Goal: Task Accomplishment & Management: Use online tool/utility

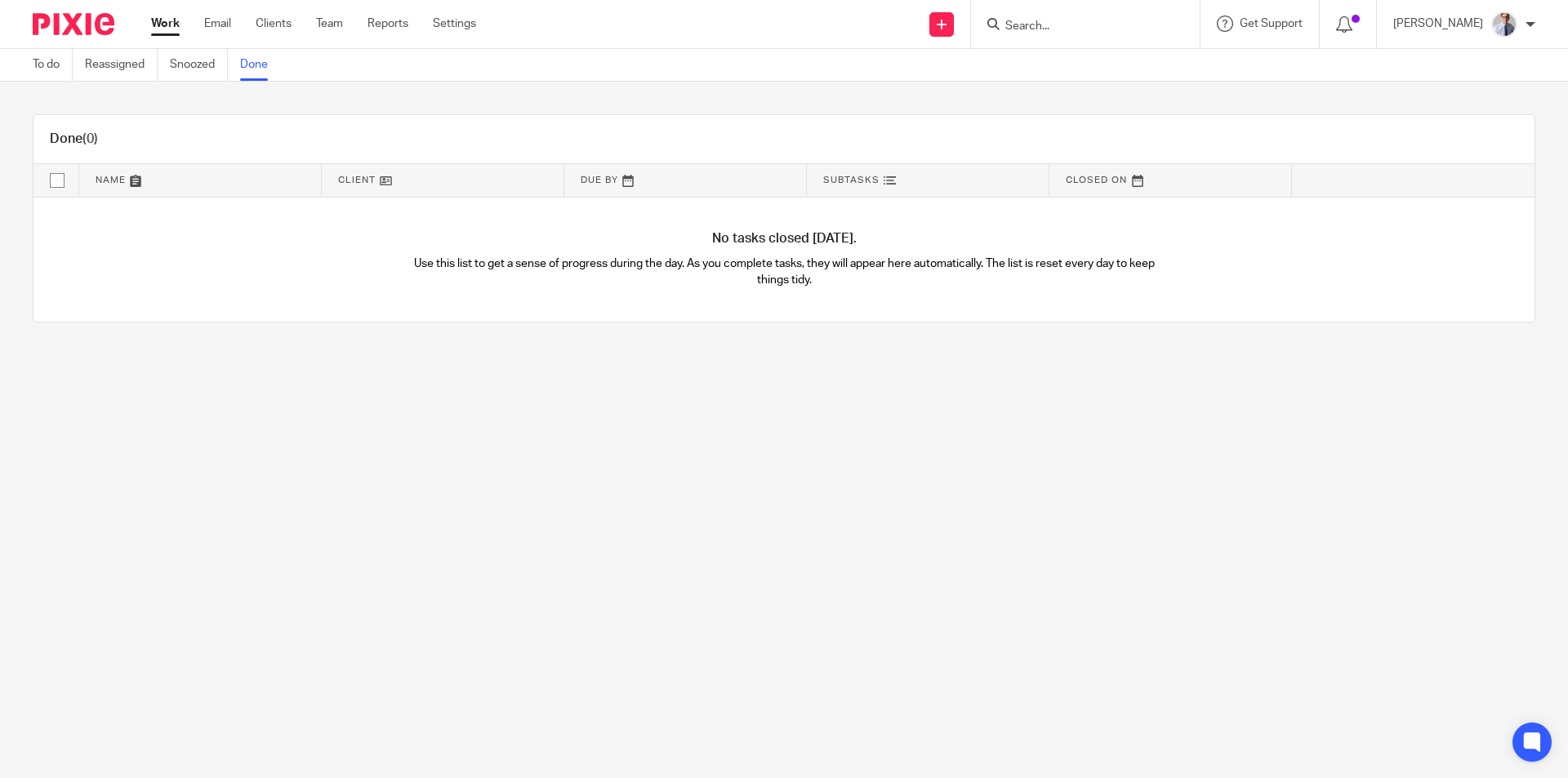
click at [174, 22] on link "Work" at bounding box center [165, 24] width 29 height 16
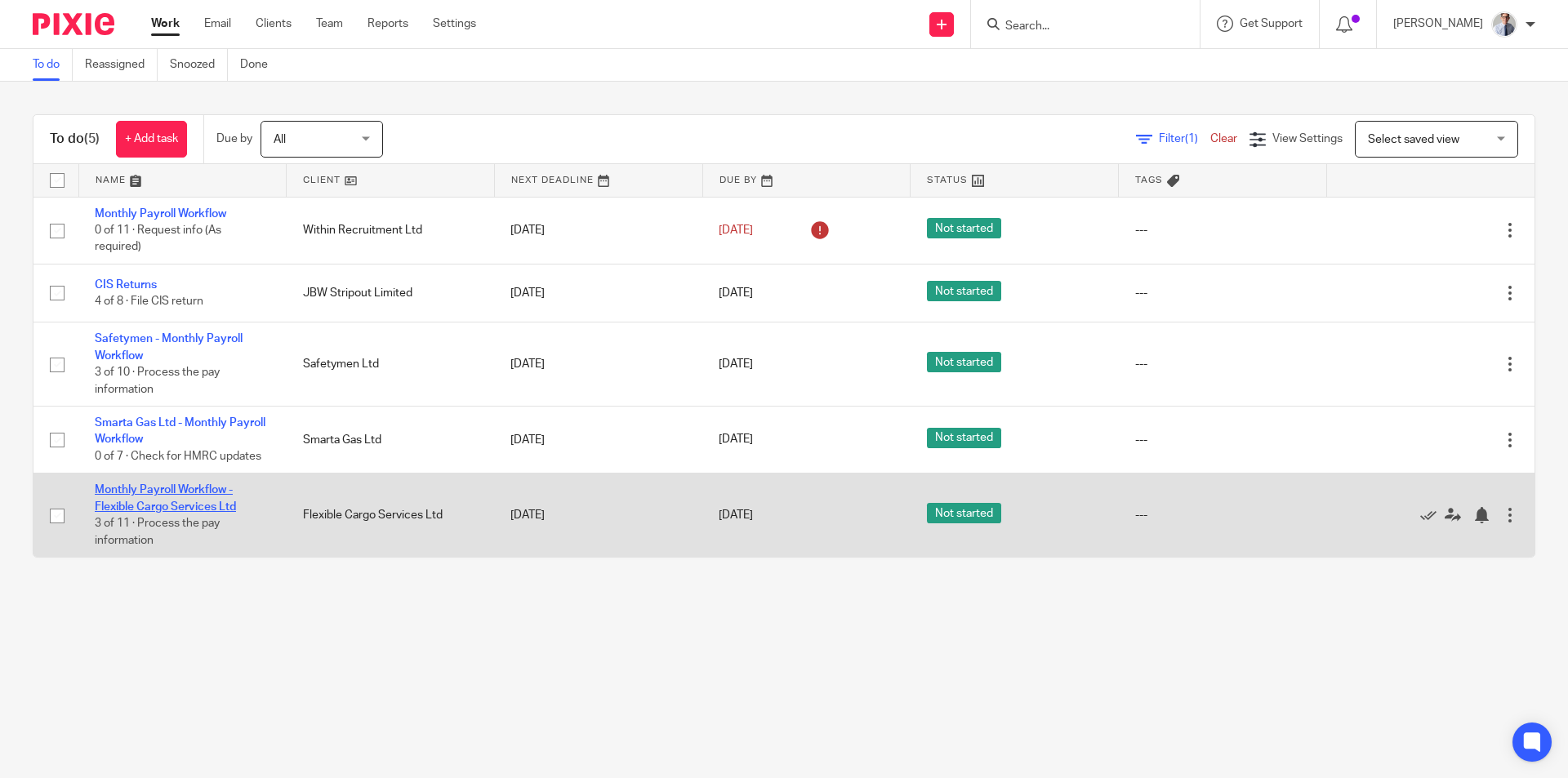
click at [134, 492] on link "Monthly Payroll Workflow - Flexible Cargo Services Ltd" at bounding box center [166, 499] width 142 height 28
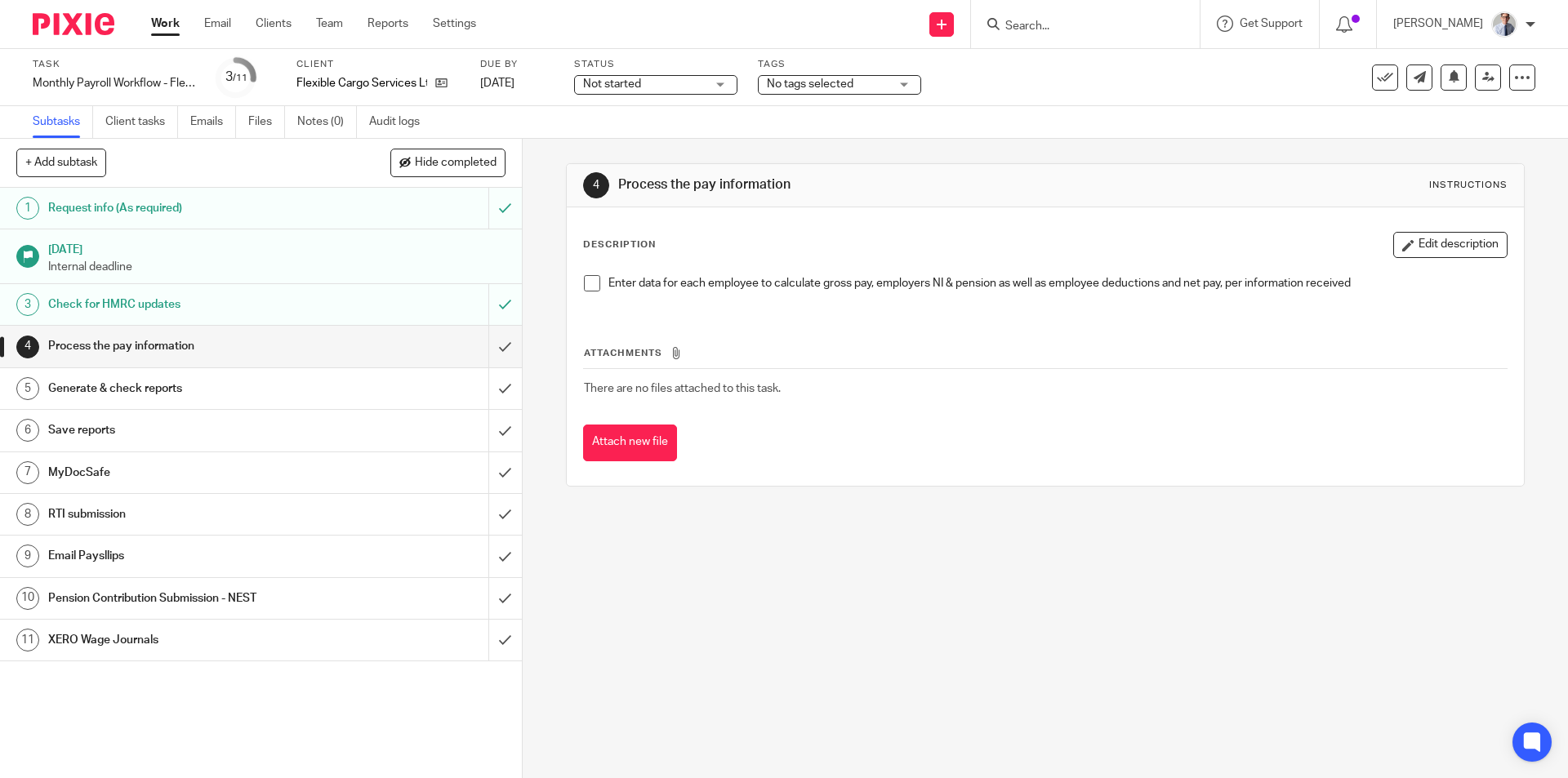
click at [588, 282] on span at bounding box center [592, 283] width 16 height 16
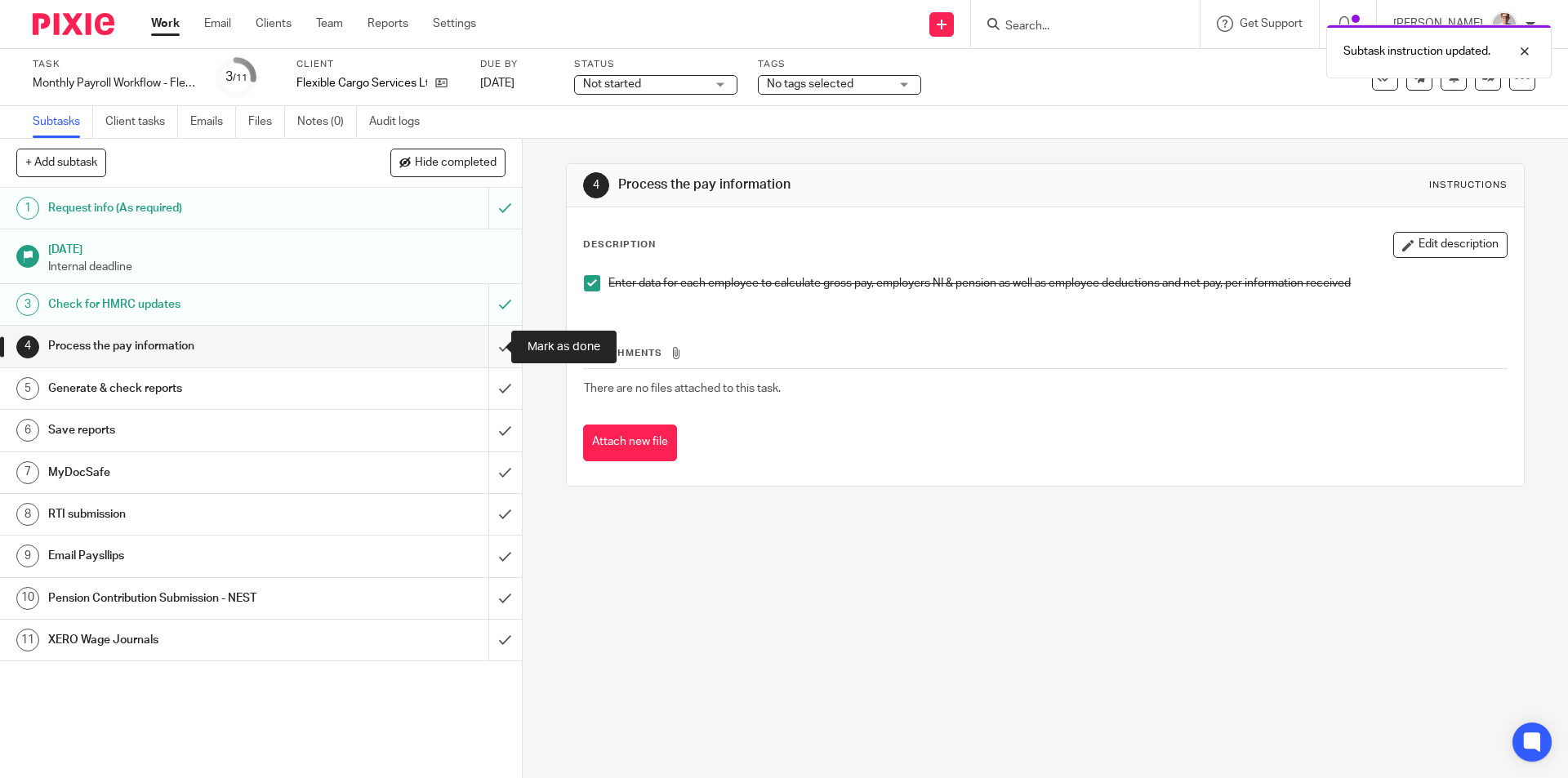
click at [476, 355] on input "submit" at bounding box center [260, 346] width 522 height 41
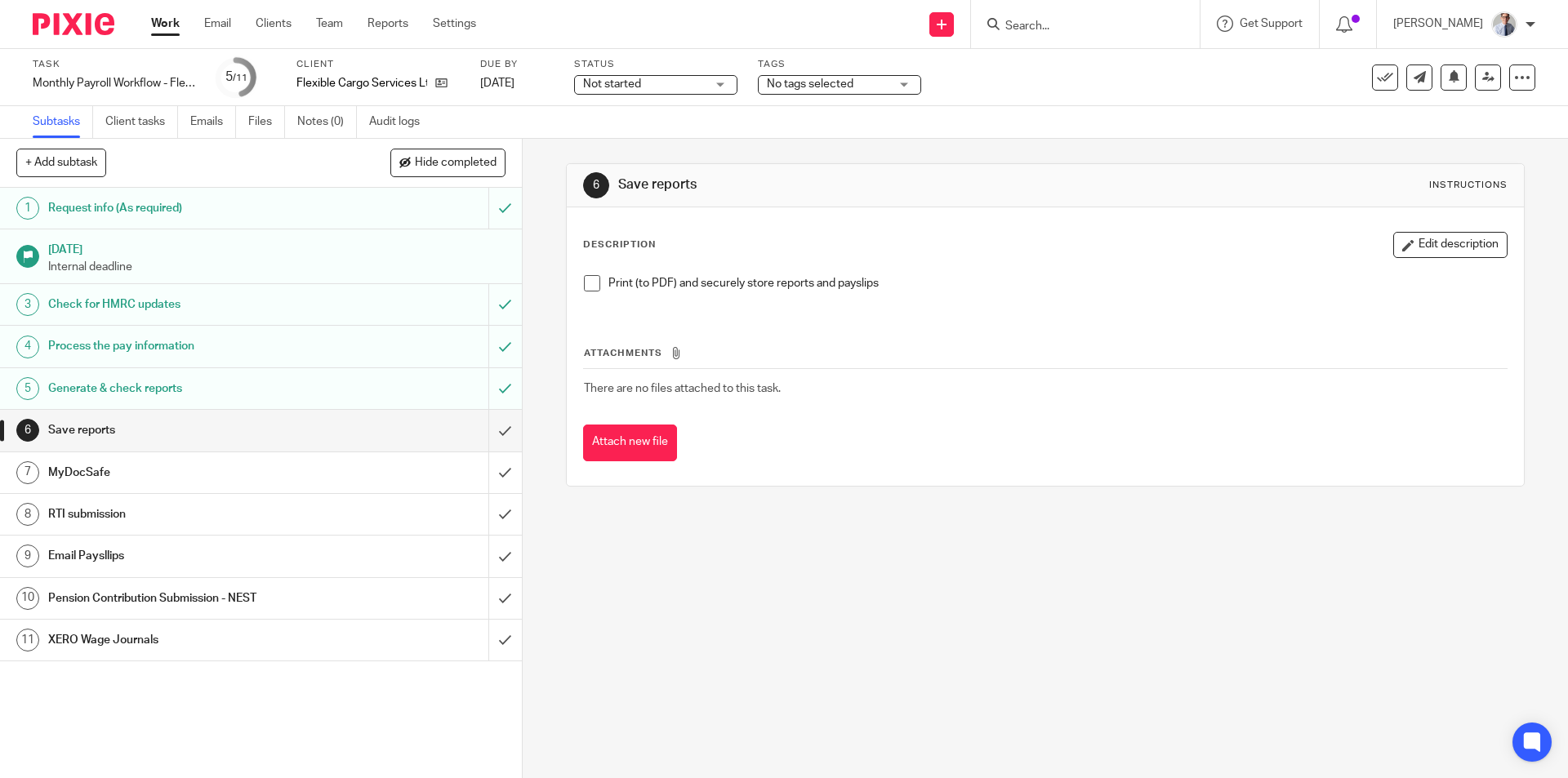
click at [585, 286] on span at bounding box center [592, 283] width 16 height 16
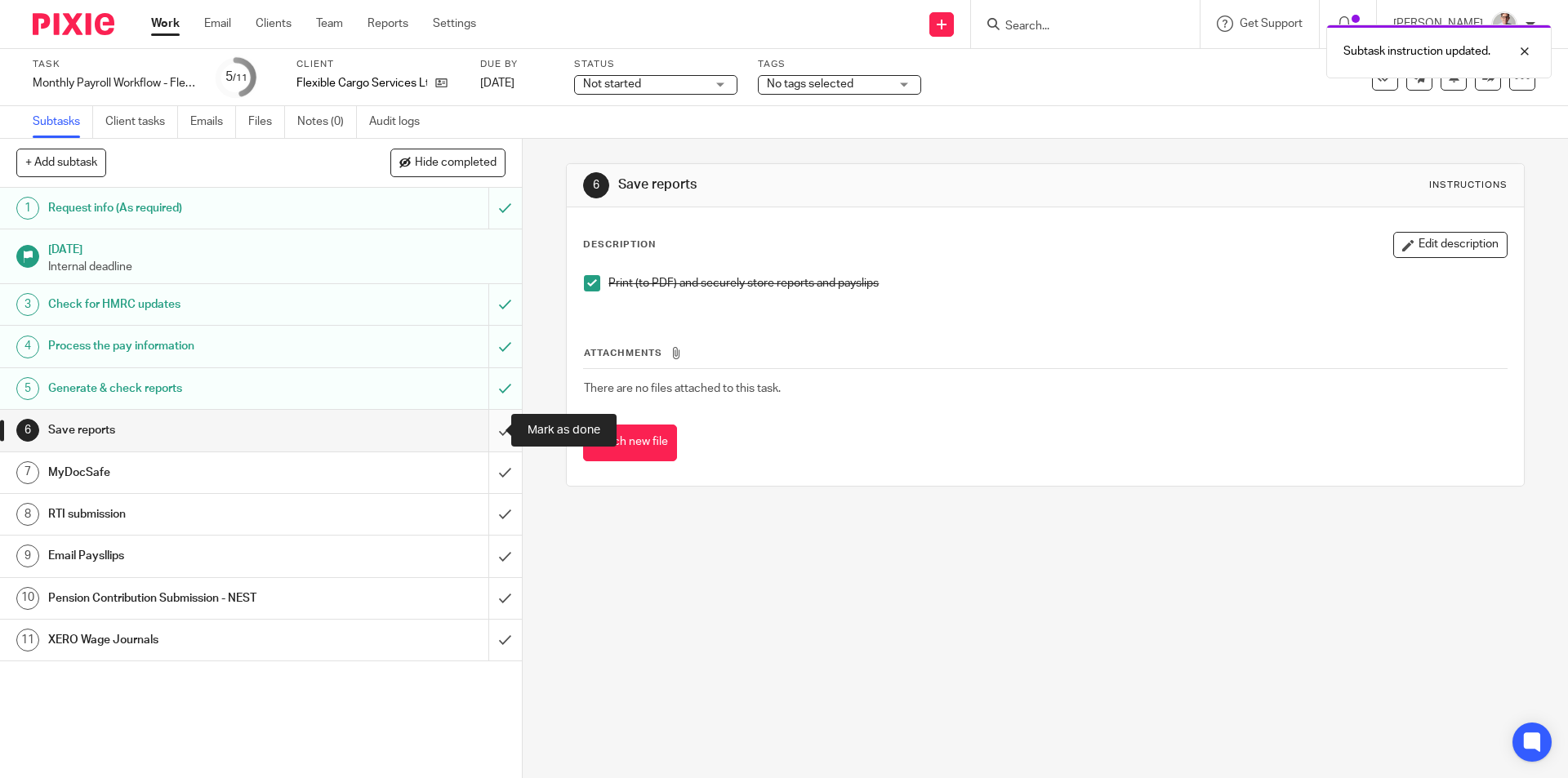
click at [485, 432] on input "submit" at bounding box center [260, 430] width 522 height 41
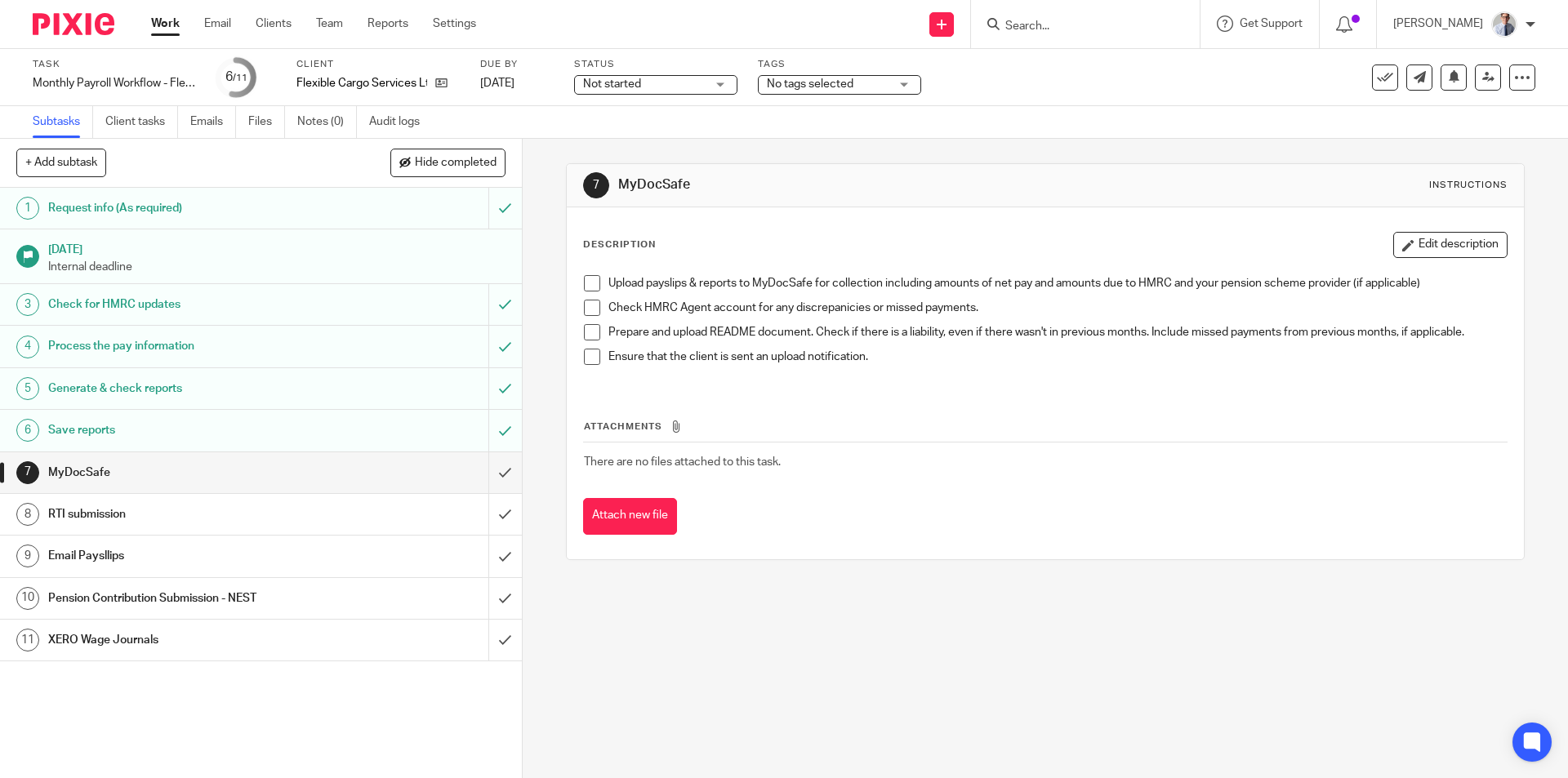
click at [588, 281] on span at bounding box center [592, 283] width 16 height 16
click at [586, 309] on span at bounding box center [592, 308] width 16 height 16
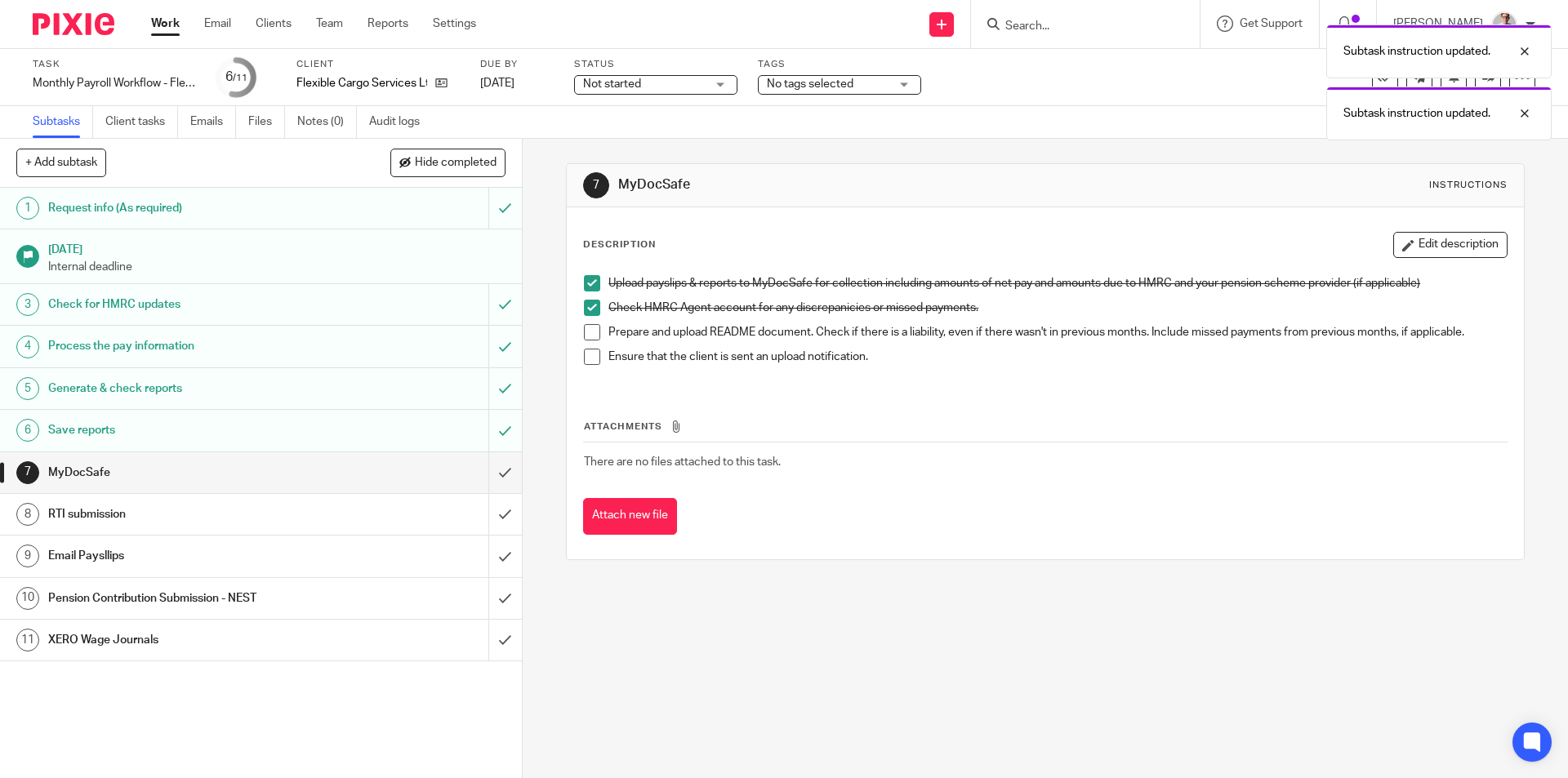
click at [588, 327] on span at bounding box center [592, 332] width 16 height 16
click at [588, 349] on span at bounding box center [592, 357] width 16 height 16
click at [479, 478] on input "submit" at bounding box center [260, 473] width 522 height 41
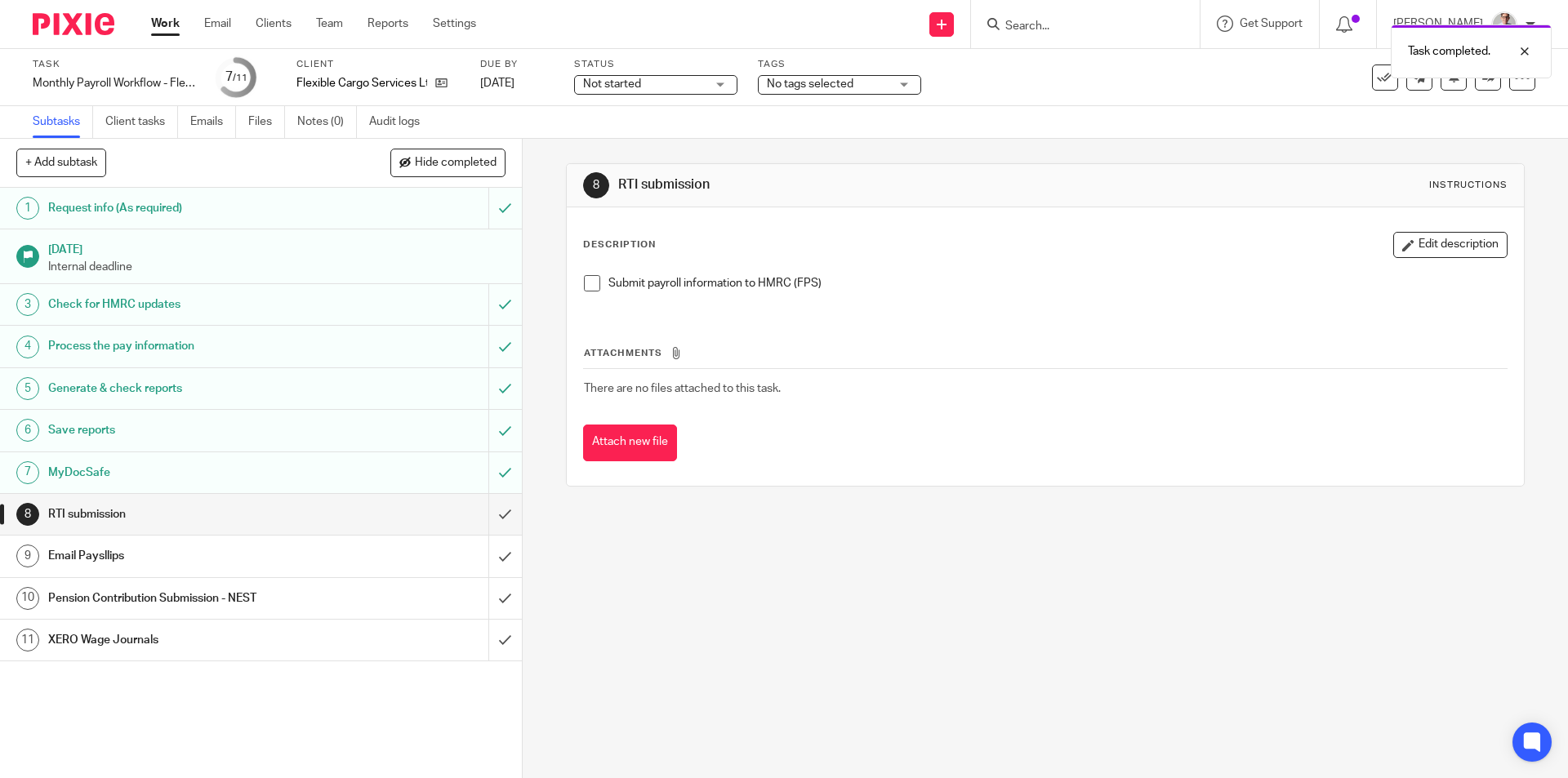
click at [346, 645] on div "XERO Wage Journals" at bounding box center [259, 640] width 424 height 25
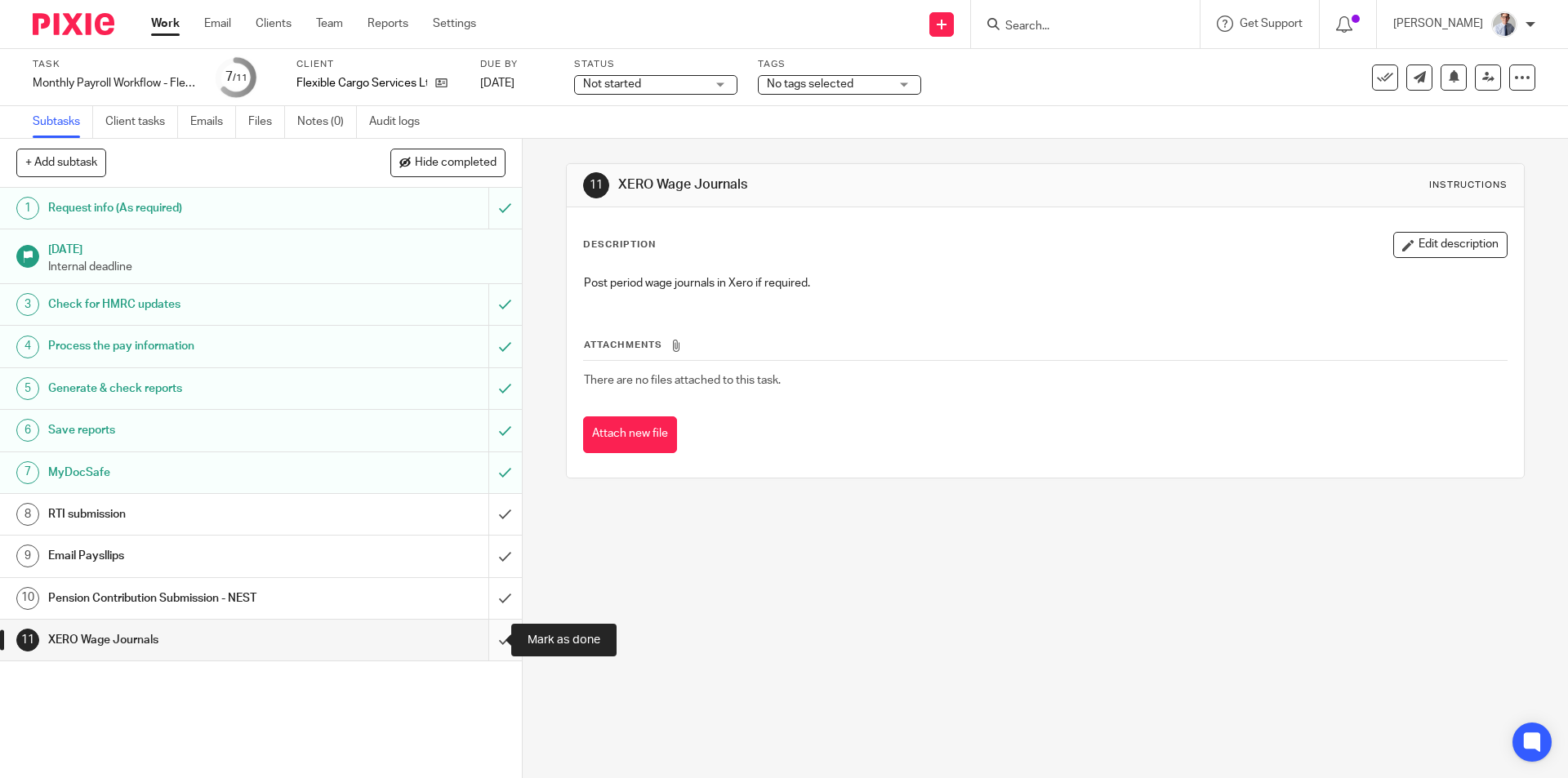
click at [483, 637] on input "submit" at bounding box center [260, 640] width 522 height 41
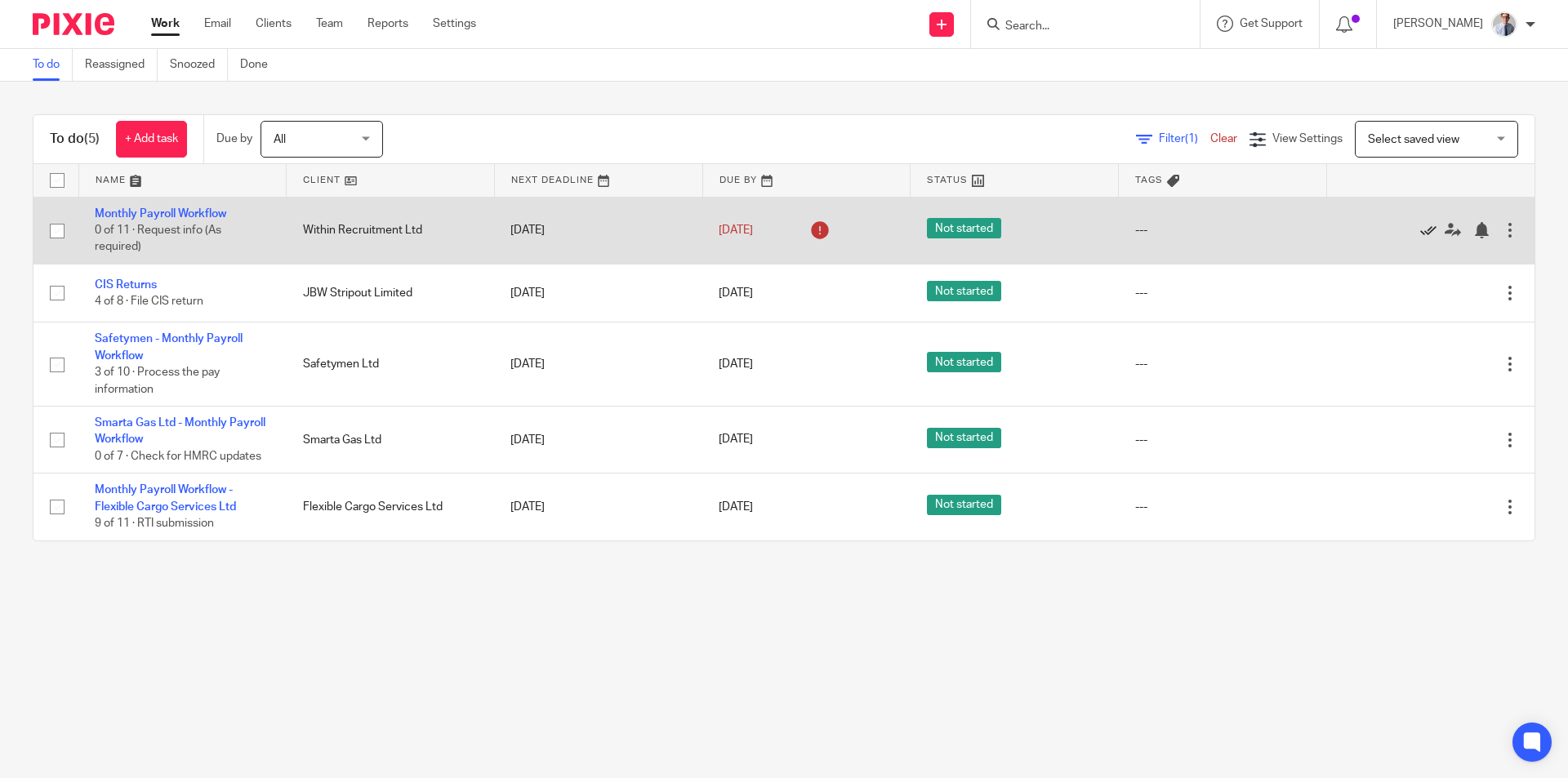
click at [1420, 227] on icon at bounding box center [1428, 230] width 16 height 16
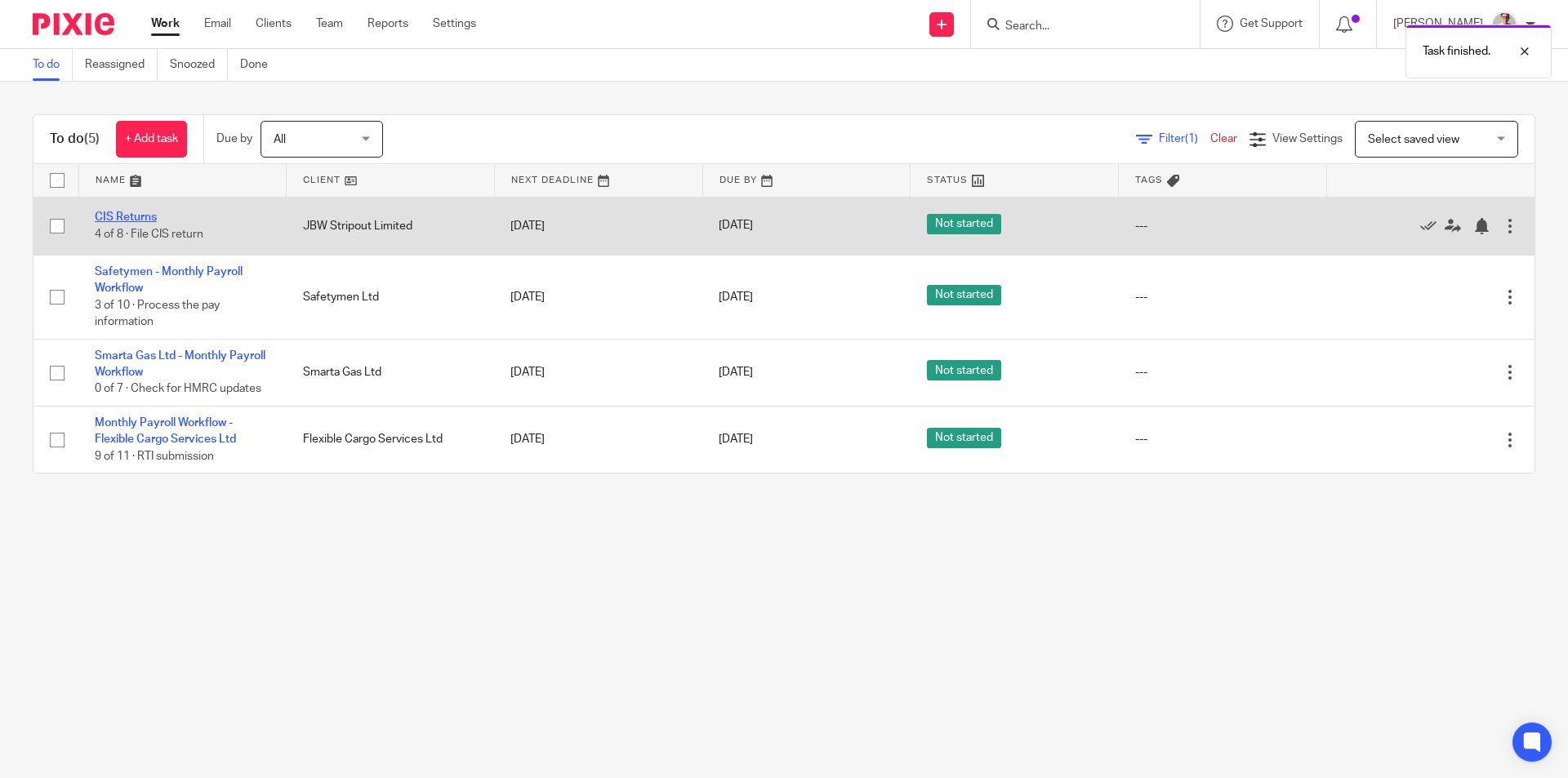
click at [146, 215] on link "CIS Returns" at bounding box center [126, 216] width 62 height 11
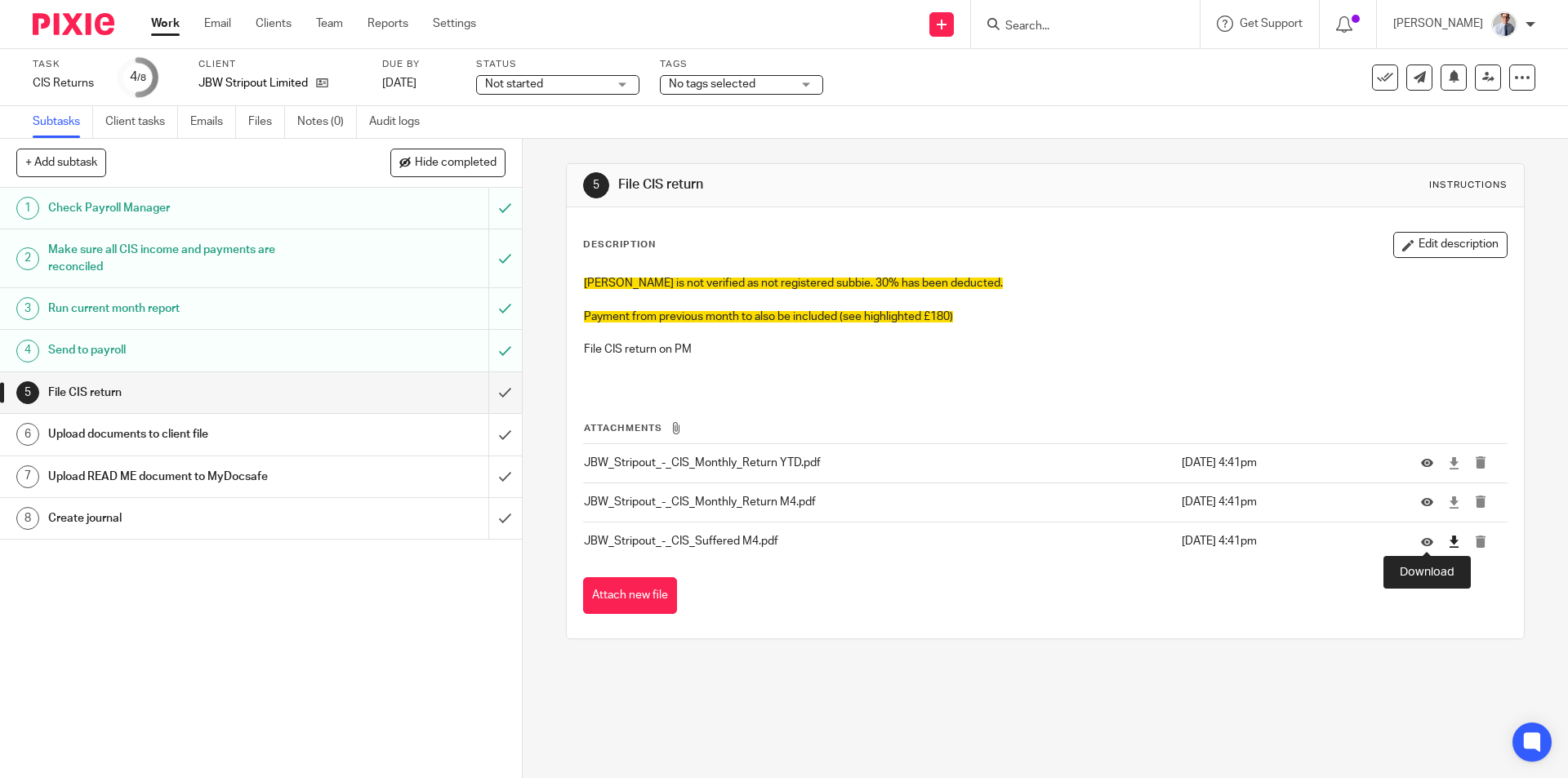
click at [1448, 544] on icon at bounding box center [1454, 542] width 12 height 12
click at [1448, 504] on icon at bounding box center [1454, 503] width 12 height 12
click at [1448, 463] on icon at bounding box center [1454, 464] width 12 height 12
click at [1448, 497] on icon at bounding box center [1454, 503] width 12 height 12
click at [495, 390] on input "submit" at bounding box center [260, 392] width 522 height 41
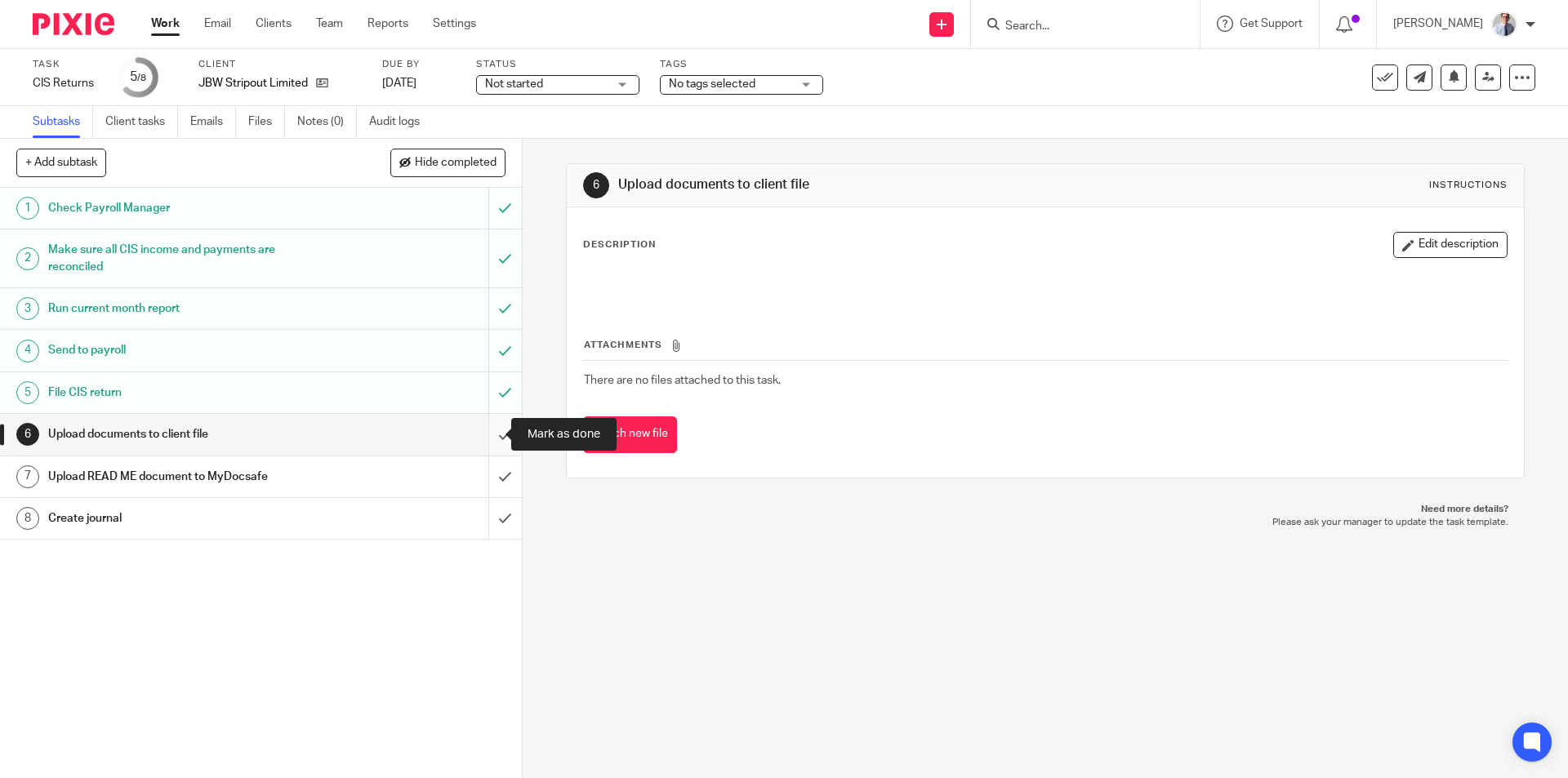
click at [486, 430] on input "submit" at bounding box center [260, 434] width 522 height 41
